Goal: Entertainment & Leisure: Consume media (video, audio)

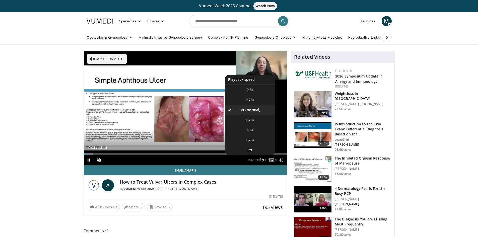
click at [262, 159] on span "Video Player" at bounding box center [261, 160] width 7 height 10
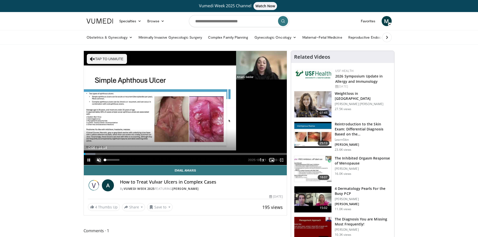
click at [98, 161] on span "Video Player" at bounding box center [99, 160] width 10 height 10
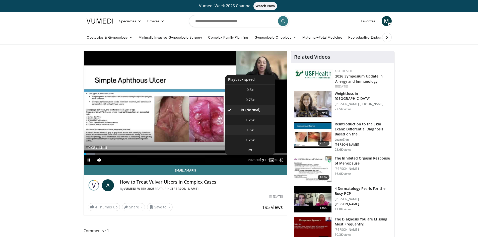
click at [251, 129] on span "1.5x" at bounding box center [250, 129] width 7 height 5
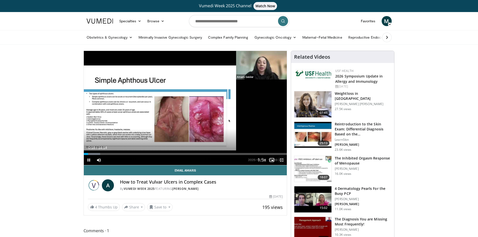
click at [281, 160] on span "Video Player" at bounding box center [282, 160] width 10 height 10
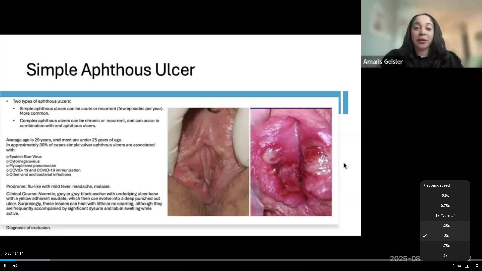
click at [449, 225] on span "1.25x" at bounding box center [445, 225] width 9 height 5
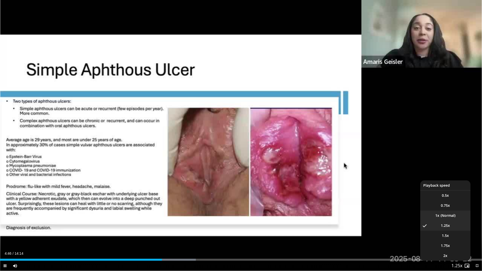
click at [448, 217] on li "1x" at bounding box center [445, 216] width 50 height 10
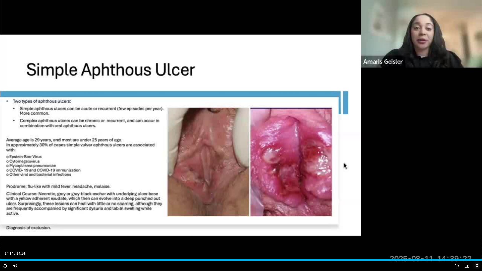
click at [477, 237] on span "Video Player" at bounding box center [477, 266] width 10 height 10
